Goal: Task Accomplishment & Management: Use online tool/utility

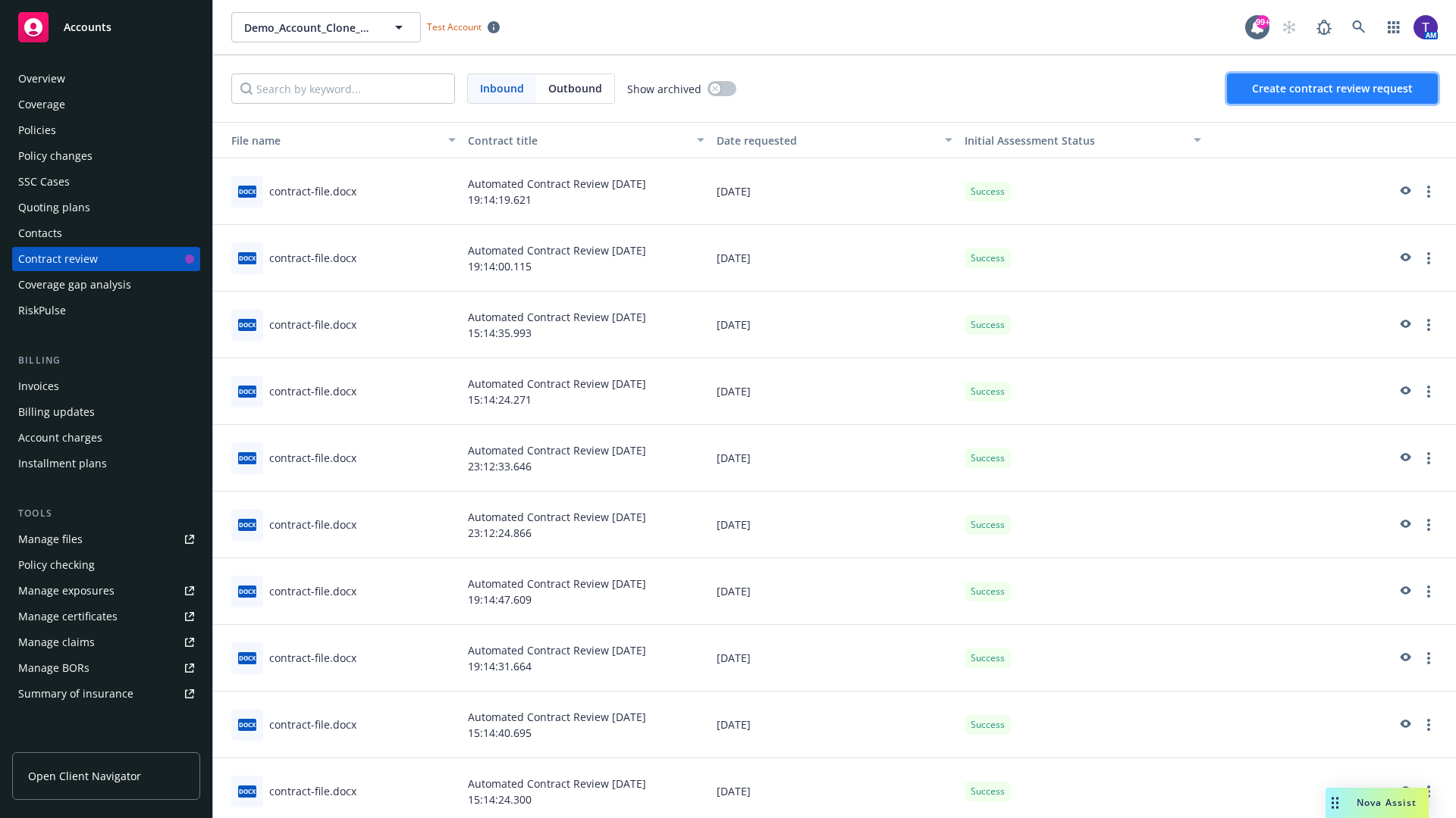
click at [1333, 89] on span "Create contract review request" at bounding box center [1332, 88] width 161 height 14
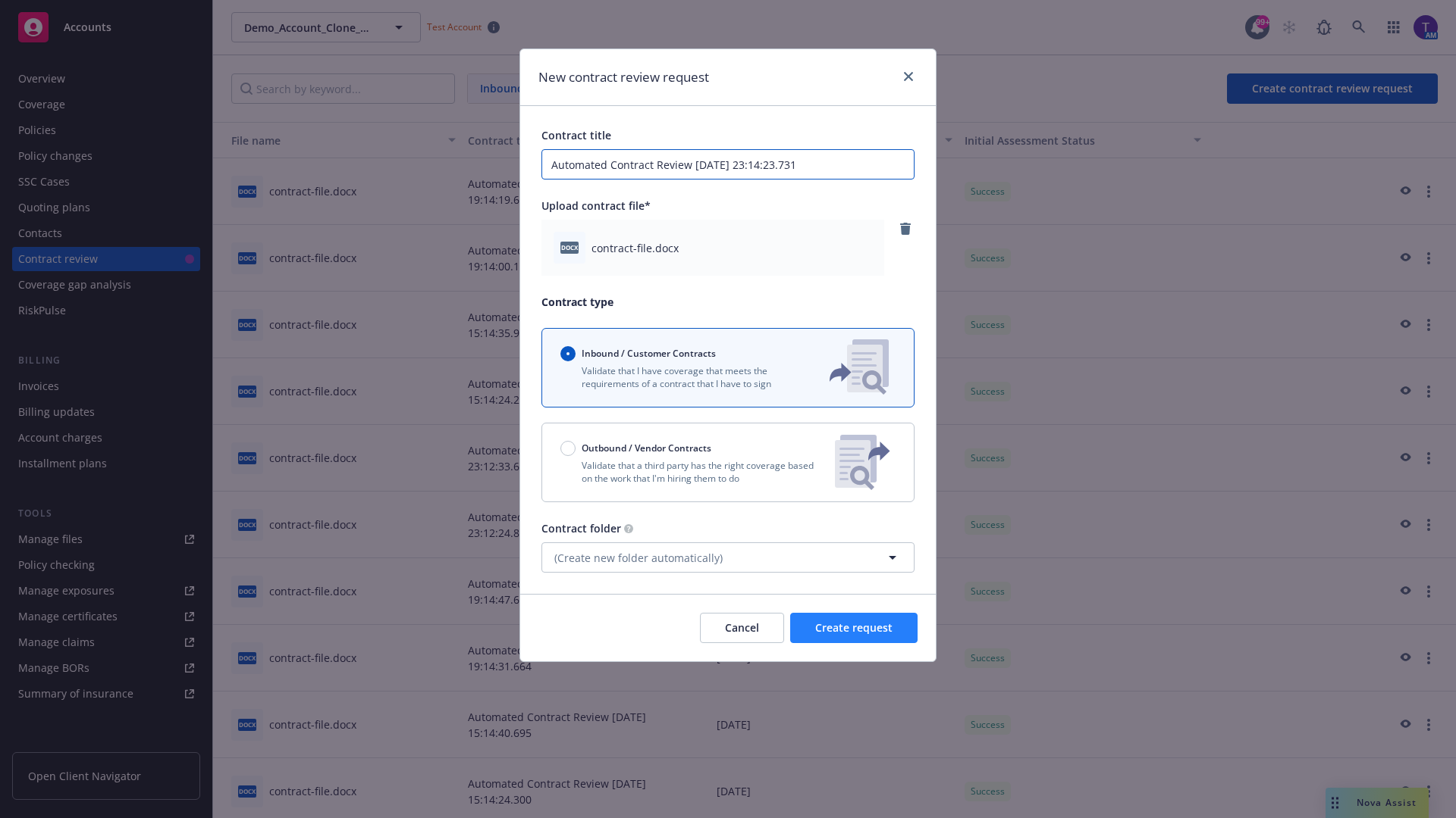
type input "Automated Contract Review [DATE] 23:14:23.731"
click at [854, 628] on span "Create request" at bounding box center [854, 628] width 78 height 14
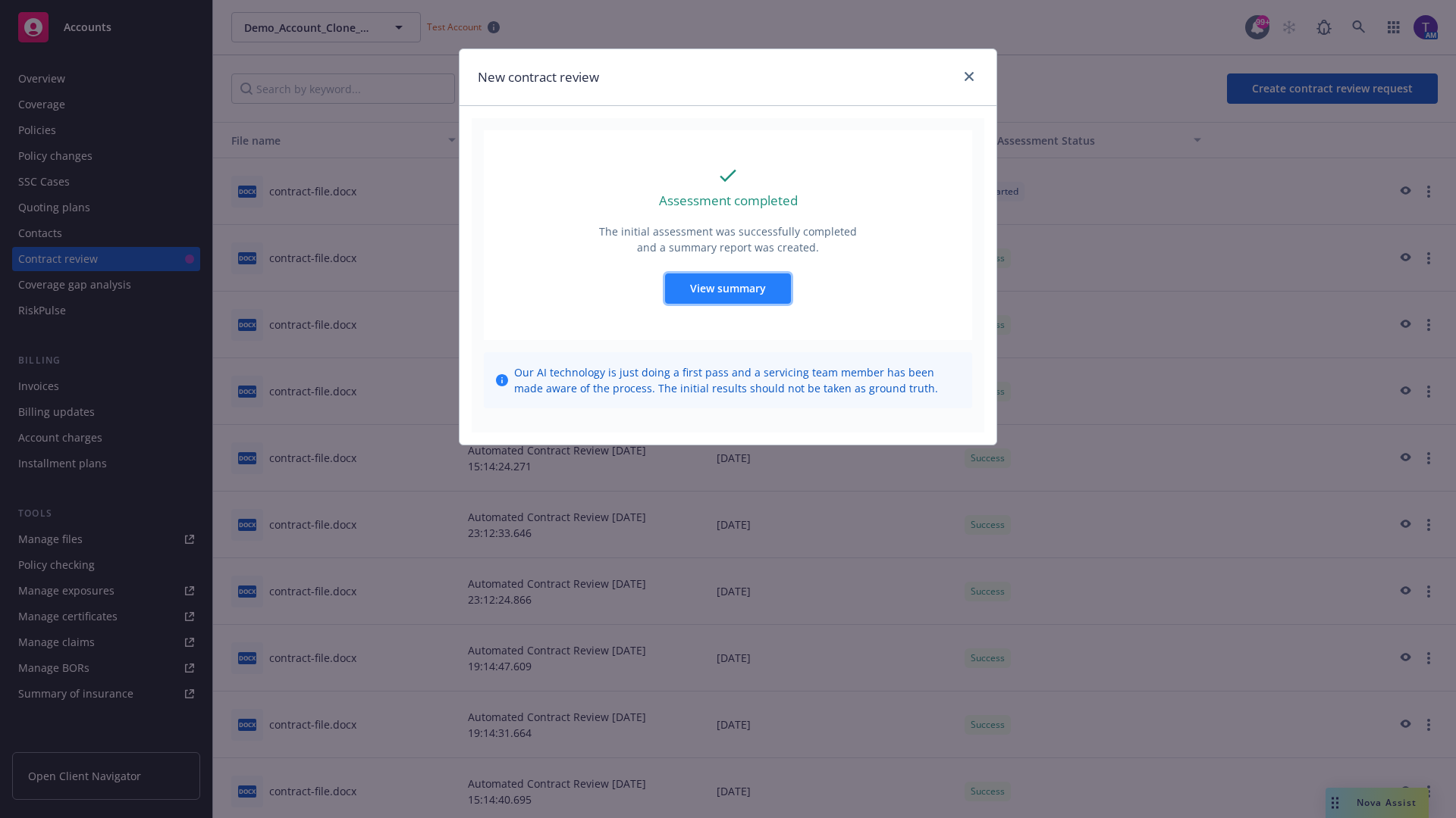
click at [727, 288] on span "View summary" at bounding box center [728, 288] width 76 height 14
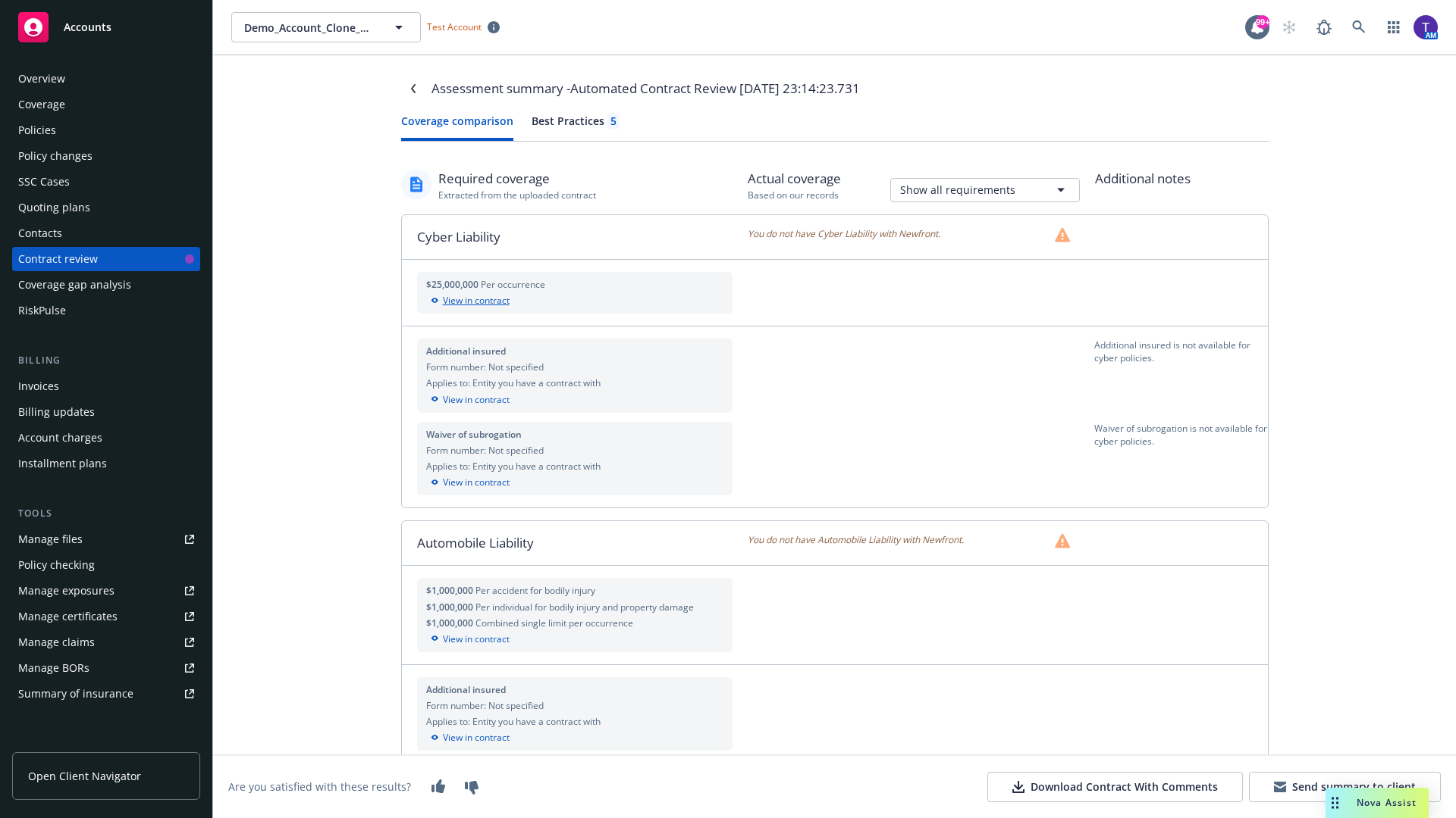
click at [574, 301] on div "View in contract" at bounding box center [575, 300] width 298 height 14
